Goal: Information Seeking & Learning: Check status

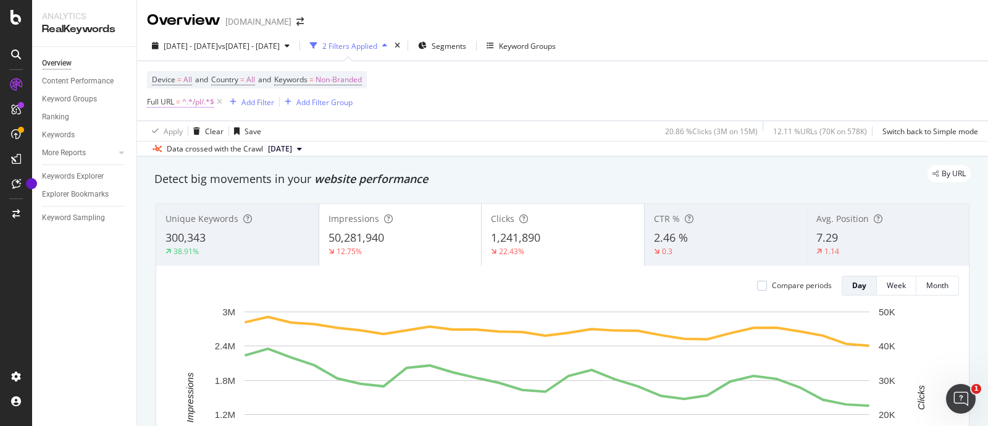
click at [200, 101] on span "^.*/pl/.*$" at bounding box center [198, 101] width 32 height 17
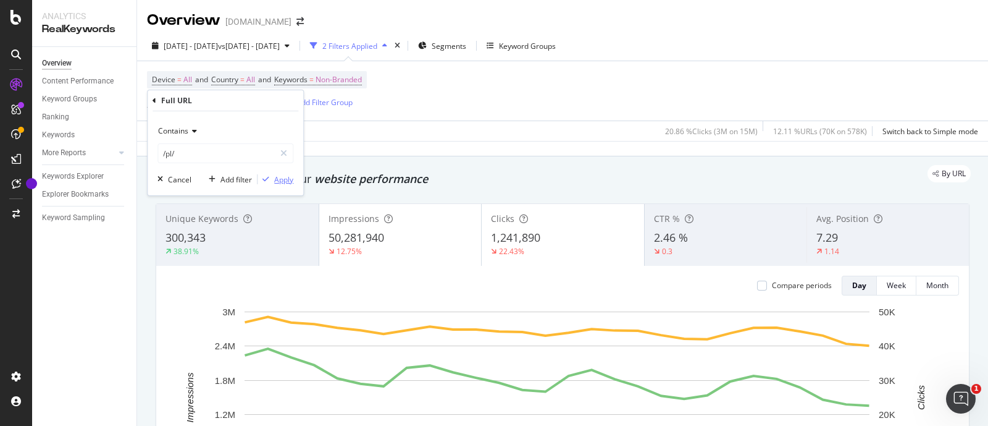
click at [281, 178] on div "Apply" at bounding box center [283, 179] width 19 height 11
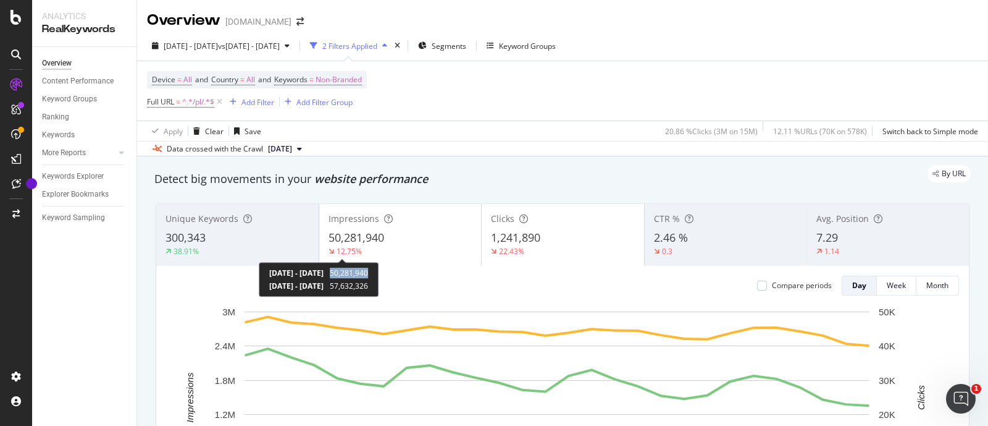
drag, startPoint x: 386, startPoint y: 272, endPoint x: 417, endPoint y: 274, distance: 31.6
click at [379, 274] on div "[DATE] - [DATE] 50,281,940 [DATE] - [DATE] 57,632,326" at bounding box center [319, 279] width 120 height 35
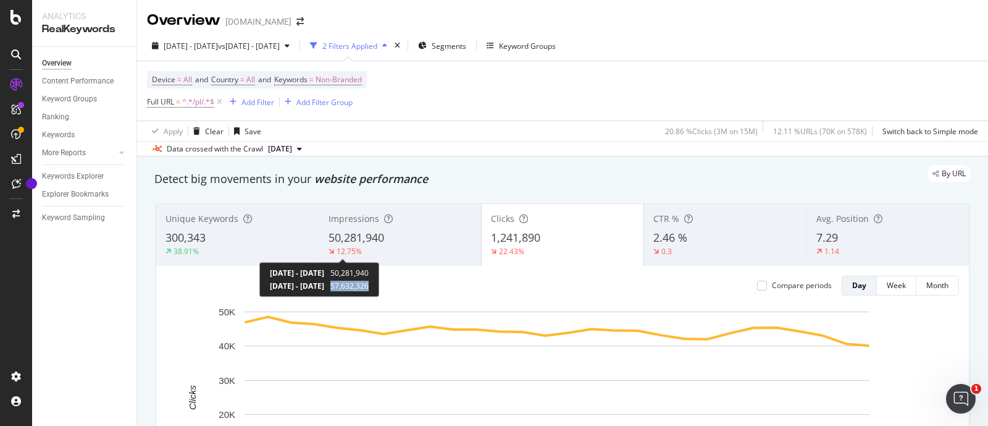
copy span "57,632,326"
drag, startPoint x: 379, startPoint y: 284, endPoint x: 418, endPoint y: 284, distance: 38.9
click at [379, 284] on div "[DATE] - [DATE] 50,281,940 [DATE] - [DATE] 57,632,326" at bounding box center [319, 279] width 120 height 35
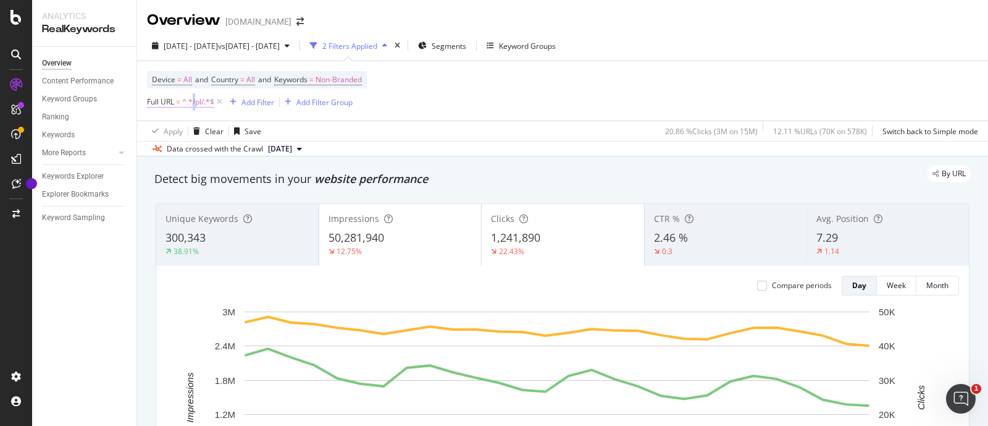
click at [195, 102] on span "^.*/pl/.*$" at bounding box center [198, 101] width 32 height 17
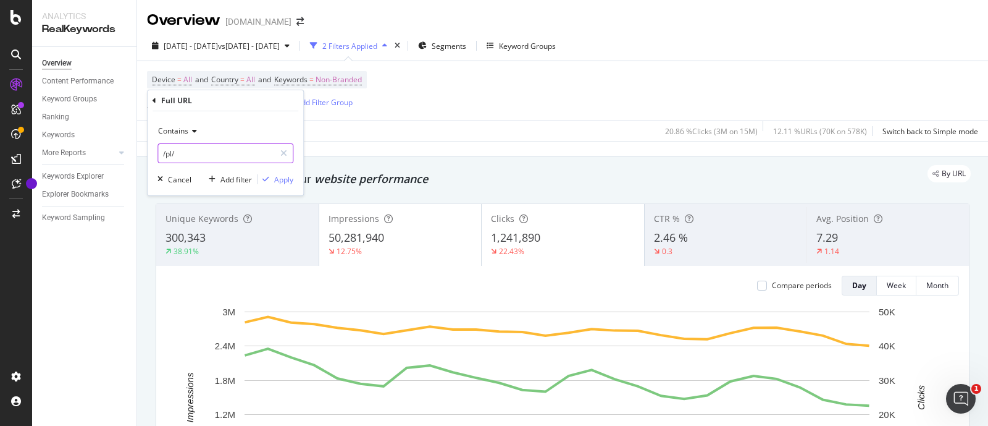
click at [174, 150] on input "/pl/" at bounding box center [216, 153] width 117 height 20
type input "/c/"
click at [275, 181] on div "Apply" at bounding box center [283, 179] width 19 height 11
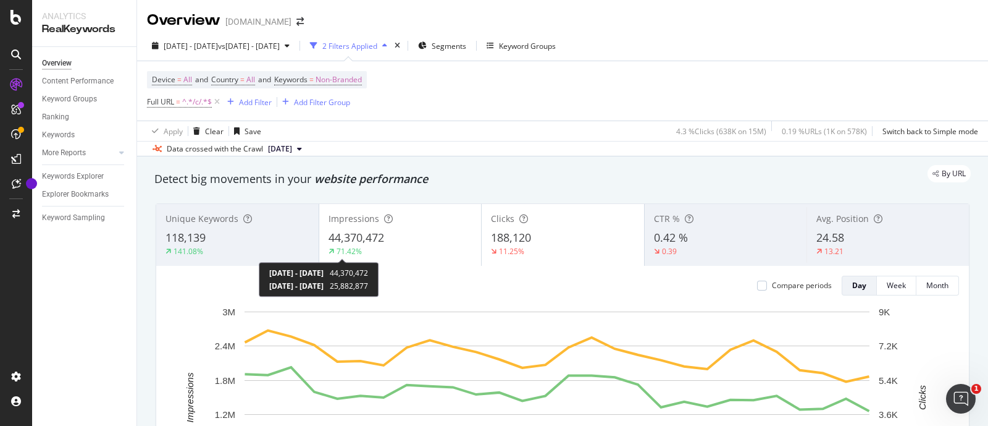
click at [368, 274] on span "44,370,472" at bounding box center [349, 273] width 38 height 11
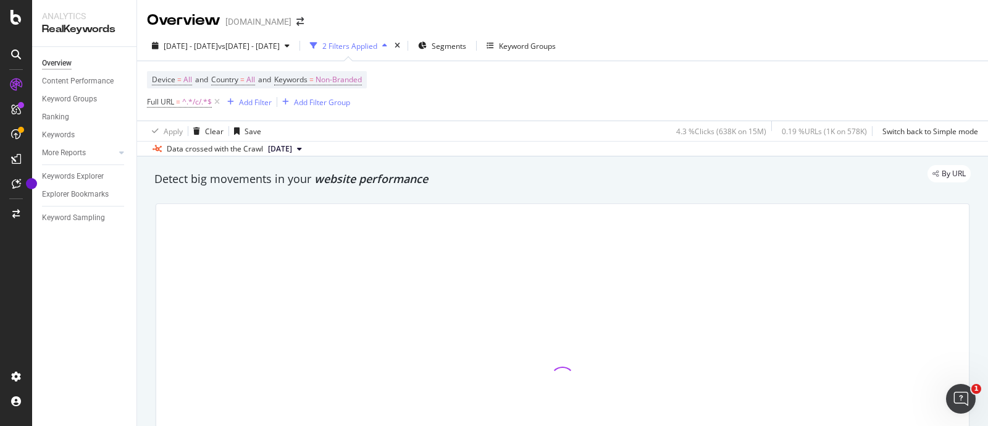
click at [408, 277] on div at bounding box center [562, 379] width 813 height 350
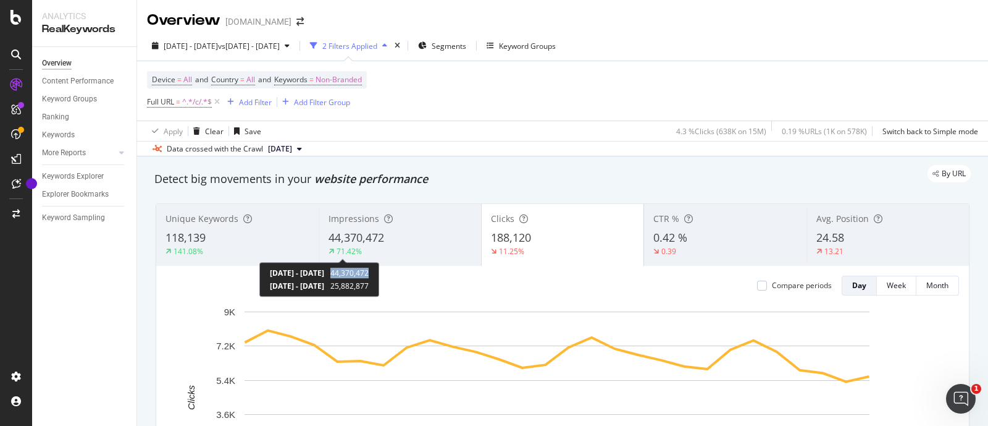
copy span "44,370,472"
drag, startPoint x: 377, startPoint y: 272, endPoint x: 416, endPoint y: 275, distance: 39.0
click at [379, 275] on div "[DATE] - [DATE] 44,370,472 [DATE] - [DATE] 25,882,877" at bounding box center [319, 279] width 120 height 35
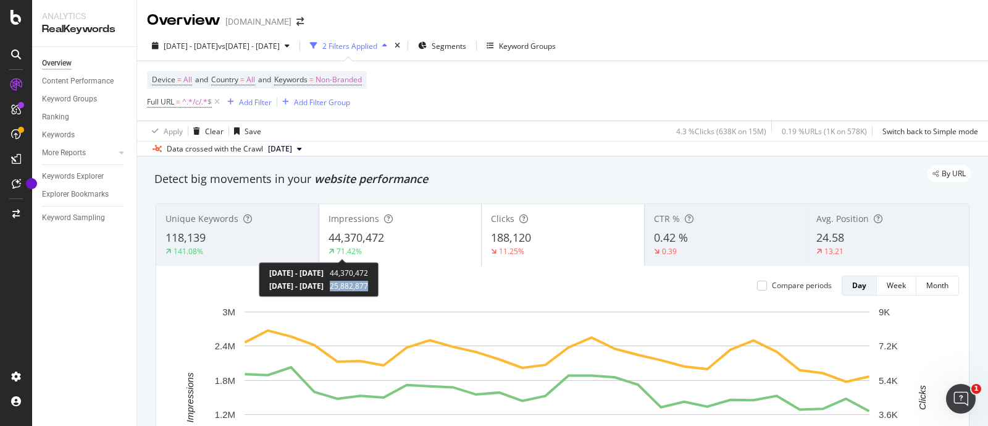
copy span "25,882,877"
drag, startPoint x: 375, startPoint y: 286, endPoint x: 415, endPoint y: 286, distance: 39.5
click at [368, 286] on div "[DATE] - [DATE] 25,882,877" at bounding box center [318, 285] width 99 height 11
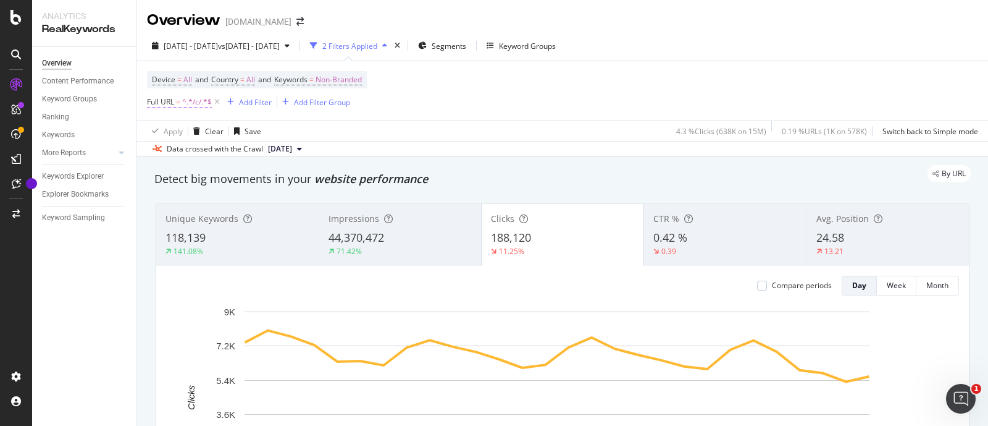
click at [195, 103] on span "^.*/c/.*$" at bounding box center [197, 101] width 30 height 17
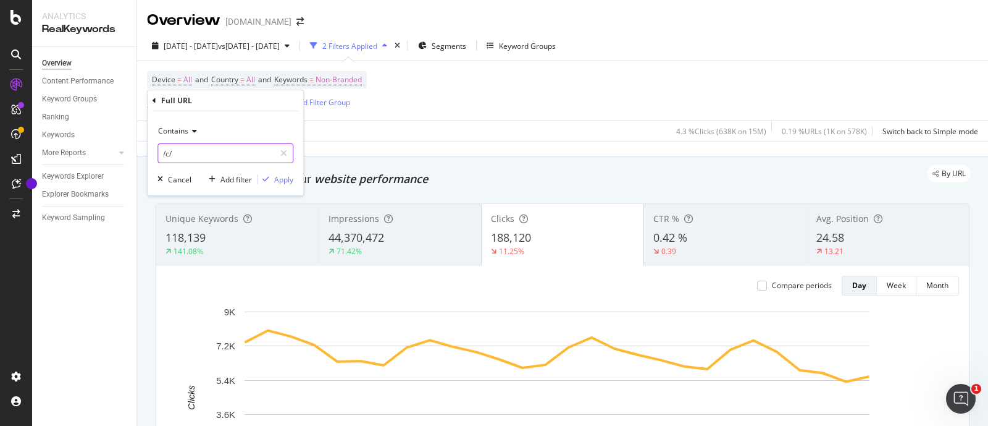
click at [168, 151] on input "/c/" at bounding box center [216, 153] width 117 height 20
type input "/n/"
click at [282, 177] on div "Apply" at bounding box center [283, 179] width 19 height 11
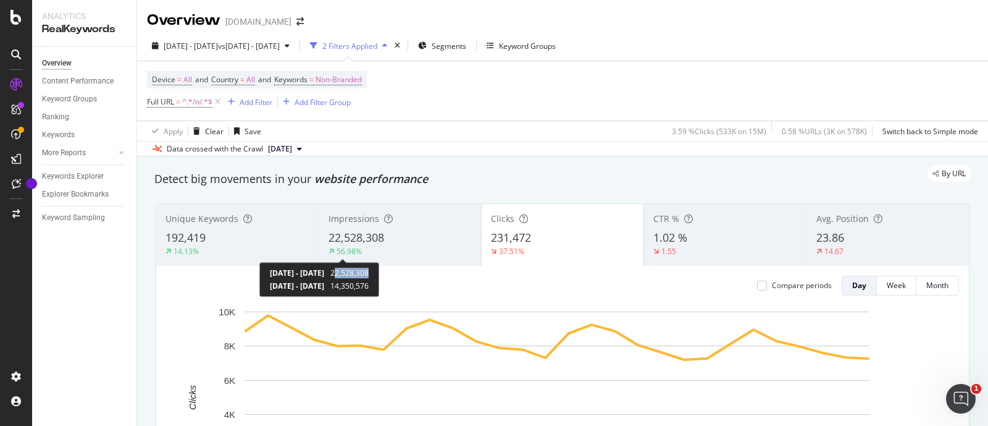
drag, startPoint x: 380, startPoint y: 273, endPoint x: 418, endPoint y: 270, distance: 38.4
click at [379, 270] on div "[DATE] - [DATE] 22,528,308 [DATE] - [DATE] 14,350,576" at bounding box center [319, 279] width 120 height 35
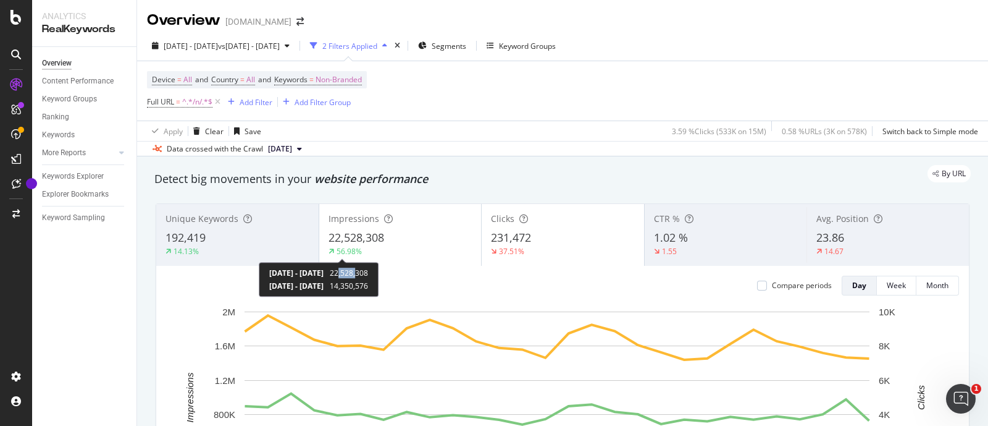
click at [368, 271] on span "22,528,308" at bounding box center [349, 273] width 38 height 11
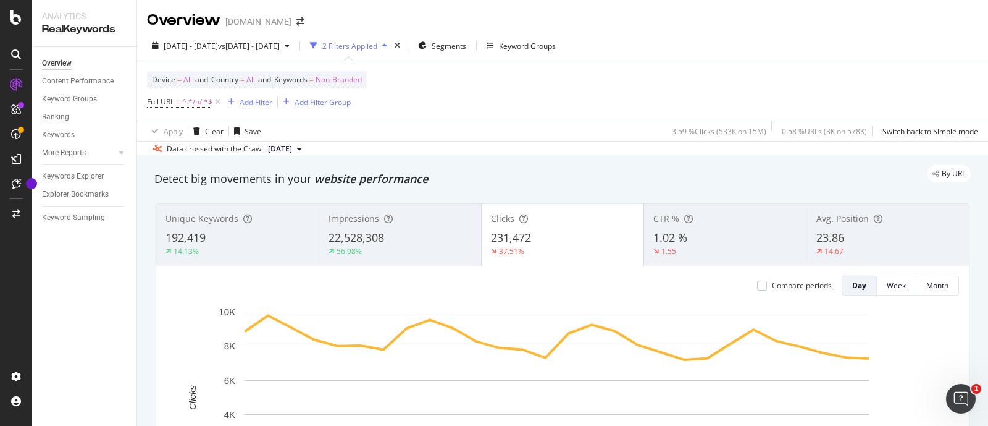
click at [415, 271] on div "Compare periods Day Week Month [DATE] [DATE] [DATE] [DATE] [DATE] [DATE] [DATE]…" at bounding box center [562, 410] width 813 height 288
click at [369, 274] on span "22,528,308" at bounding box center [350, 273] width 38 height 11
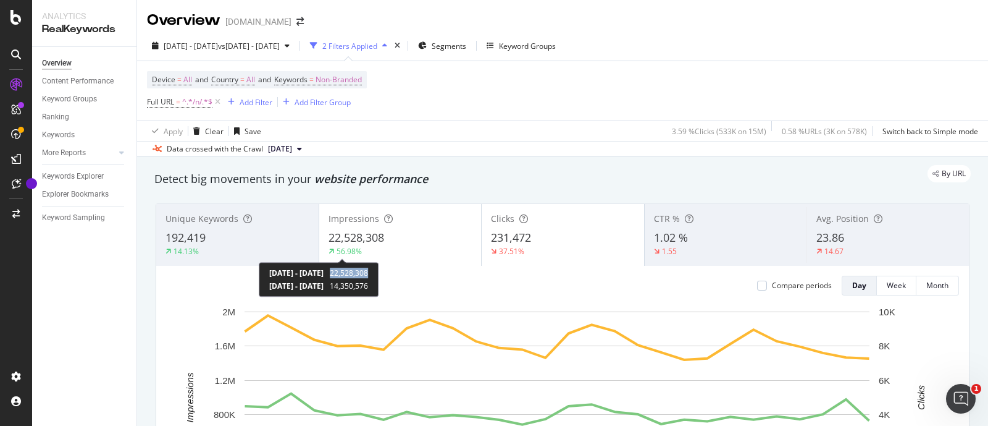
copy span "22,528,308"
drag, startPoint x: 376, startPoint y: 269, endPoint x: 416, endPoint y: 272, distance: 40.3
click at [379, 272] on div "[DATE] - [DATE] 22,528,308 [DATE] - [DATE] 14,350,576" at bounding box center [319, 279] width 120 height 35
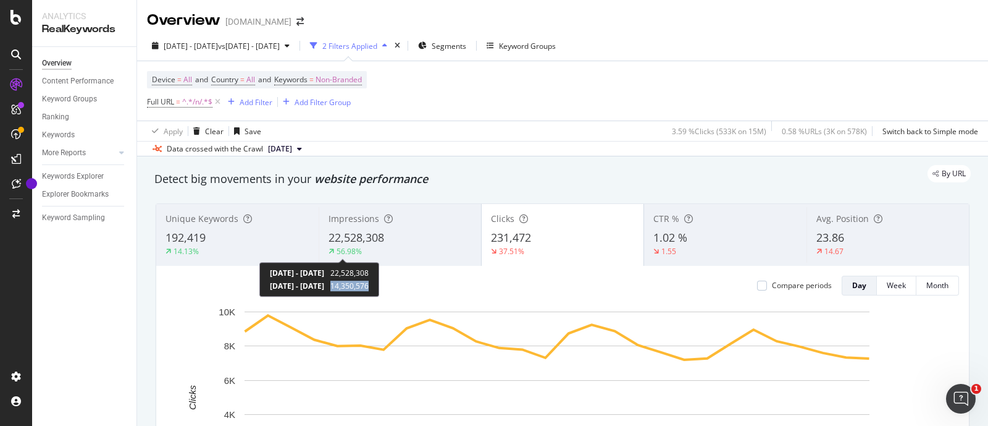
copy span "14,350,576"
drag, startPoint x: 377, startPoint y: 284, endPoint x: 420, endPoint y: 285, distance: 43.3
click at [379, 285] on div "[DATE] - [DATE] 22,528,308 [DATE] - [DATE] 14,350,576" at bounding box center [319, 279] width 120 height 35
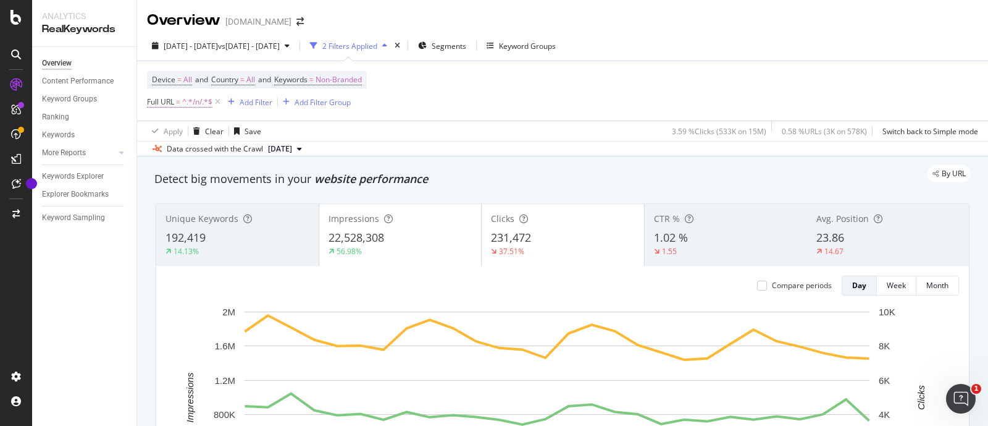
click at [183, 101] on span "^.*/n/.*$" at bounding box center [197, 101] width 30 height 17
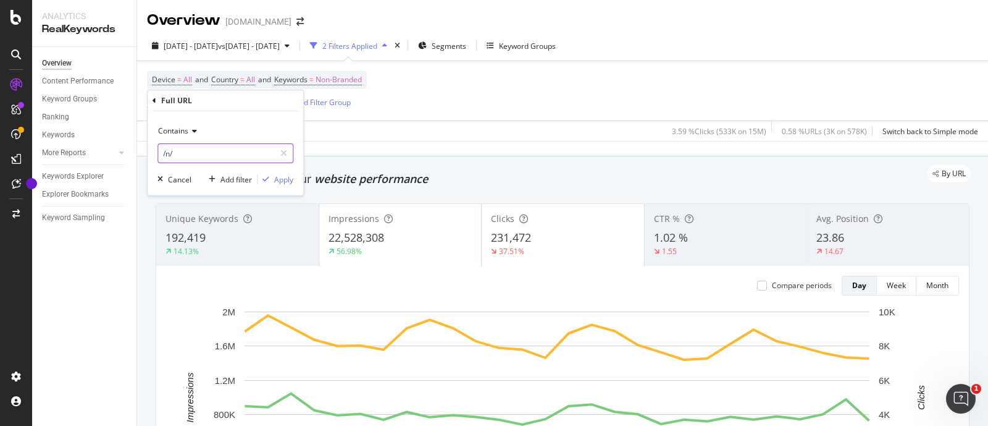
click at [176, 154] on input "/n/" at bounding box center [216, 153] width 117 height 20
type input "/pd/"
click at [282, 177] on div "Apply" at bounding box center [283, 179] width 19 height 11
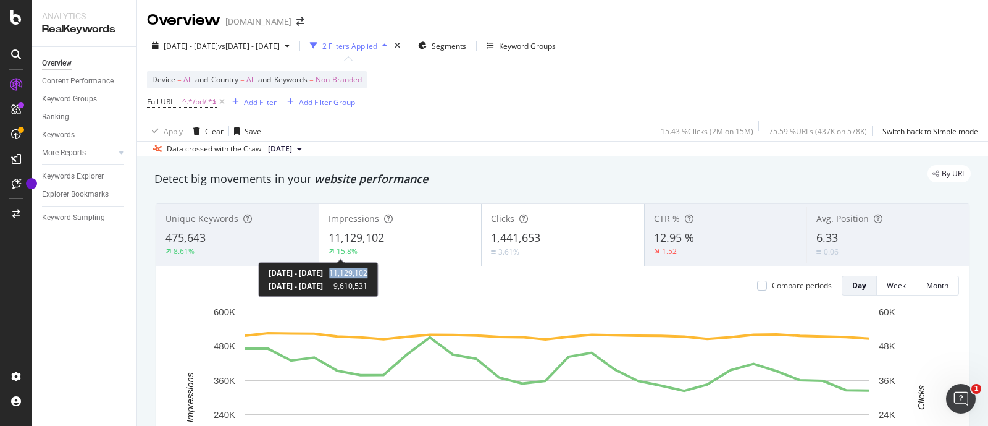
copy span "11,129,102"
drag, startPoint x: 373, startPoint y: 272, endPoint x: 411, endPoint y: 271, distance: 38.3
click at [368, 271] on div "[DATE] - [DATE] 11,129,102" at bounding box center [318, 273] width 99 height 11
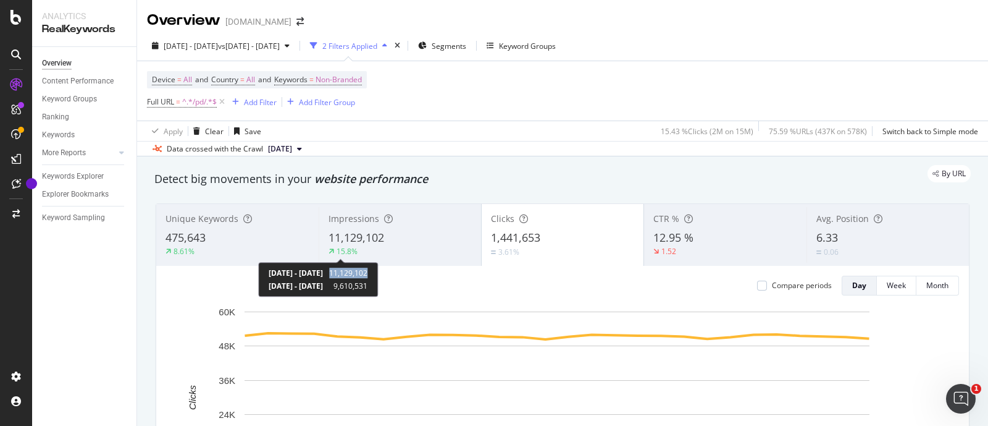
copy span "11,129,102"
drag, startPoint x: 374, startPoint y: 274, endPoint x: 415, endPoint y: 274, distance: 40.2
click at [378, 274] on div "[DATE] - [DATE] 11,129,102 [DATE] - [DATE] 9,610,531" at bounding box center [318, 279] width 120 height 35
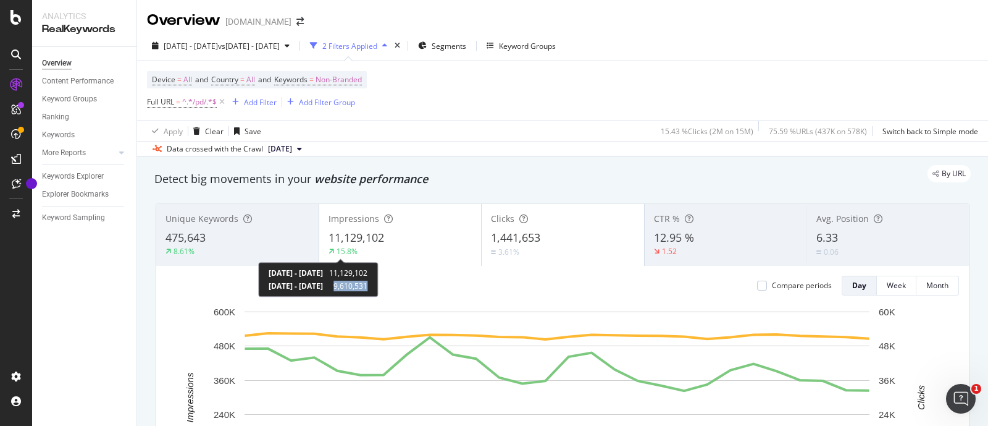
copy span "9,610,531"
drag, startPoint x: 375, startPoint y: 285, endPoint x: 414, endPoint y: 289, distance: 39.1
click at [378, 289] on div "[DATE] - [DATE] 11,129,102 [DATE] - [DATE] 9,610,531" at bounding box center [318, 279] width 120 height 35
